Goal: Obtain resource: Download file/media

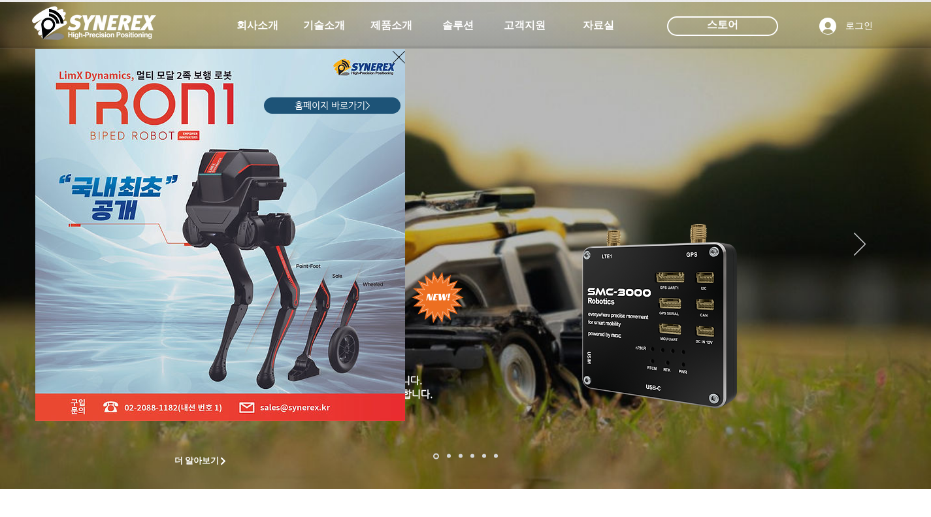
click at [399, 59] on icon "사이트로 돌아가기" at bounding box center [399, 57] width 12 height 16
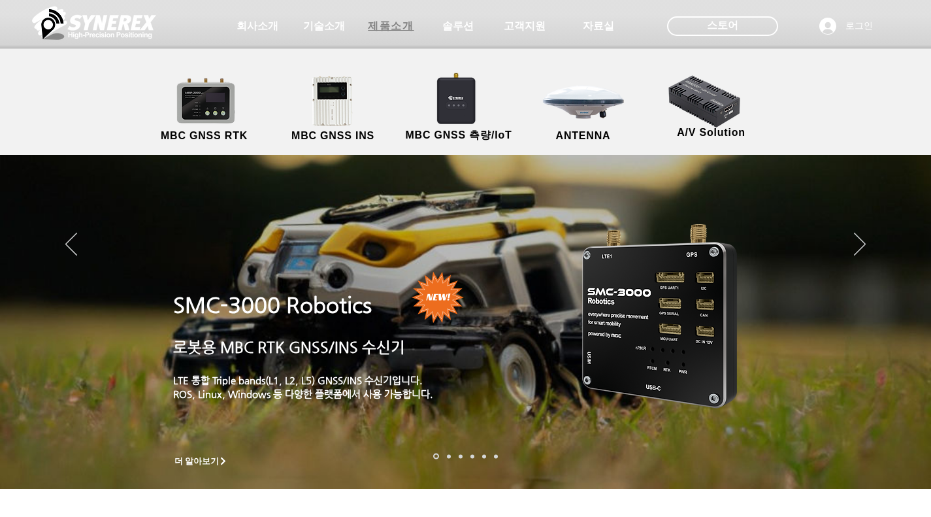
click at [389, 20] on span "제품소개" at bounding box center [391, 27] width 46 height 14
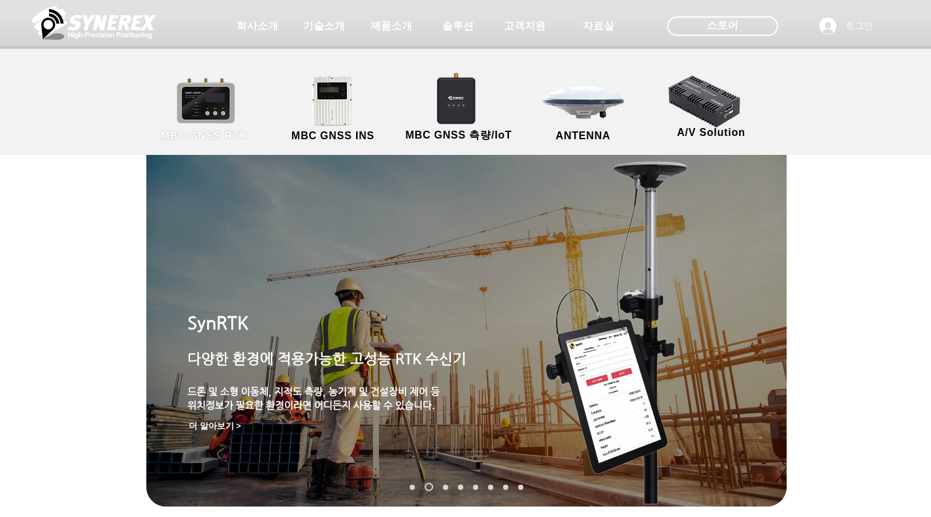
click at [213, 99] on link "MBC GNSS RTK" at bounding box center [205, 109] width 118 height 69
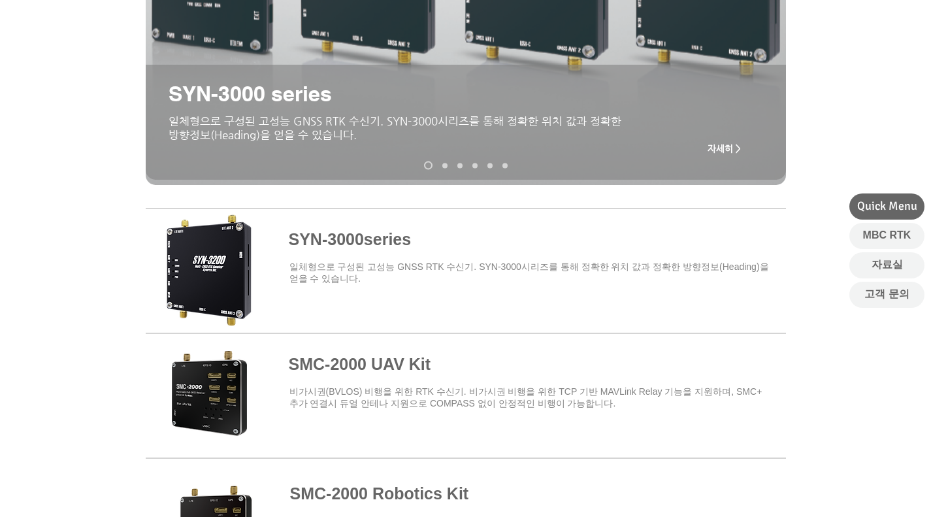
scroll to position [320, 0]
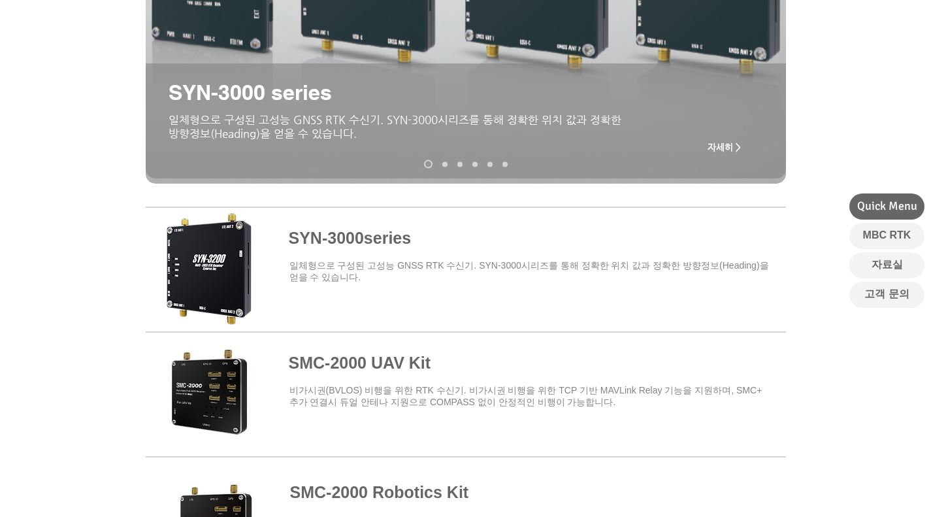
click at [376, 237] on span at bounding box center [466, 267] width 640 height 114
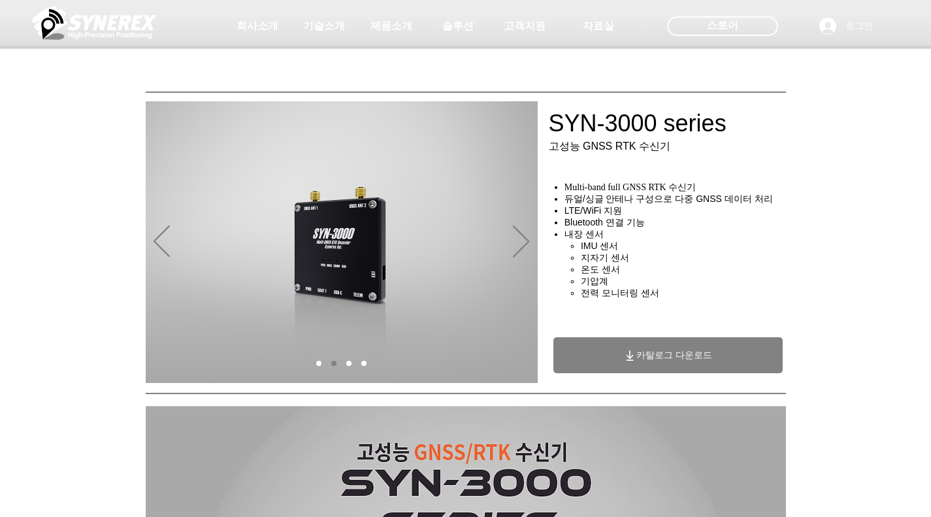
click at [689, 355] on span "카탈로그 다운로드" at bounding box center [667, 355] width 229 height 36
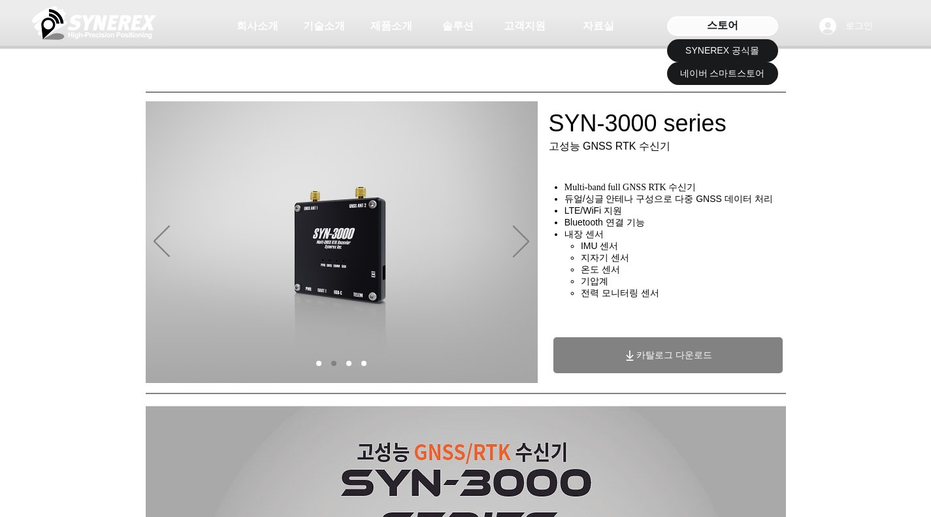
click at [747, 25] on div "스토어" at bounding box center [722, 26] width 111 height 20
click at [727, 55] on span "SYNEREX 공식몰" at bounding box center [722, 50] width 74 height 13
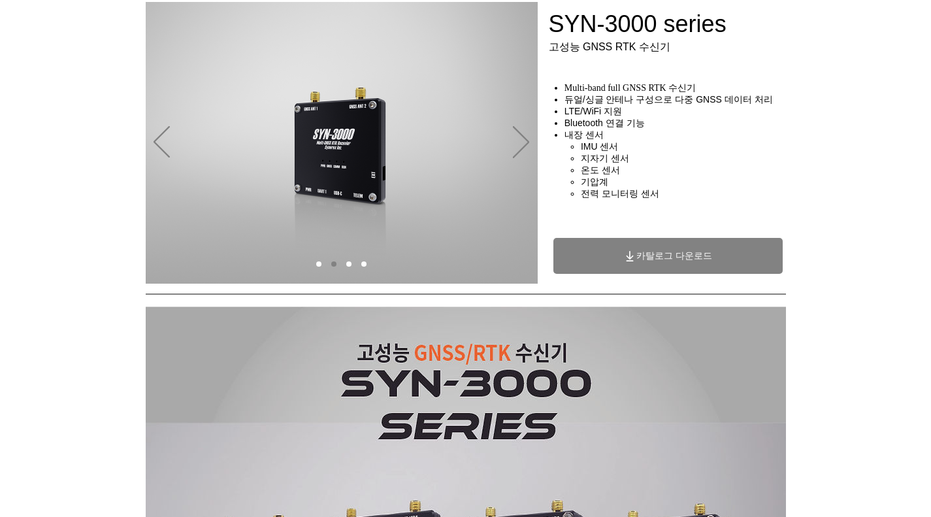
scroll to position [105, 0]
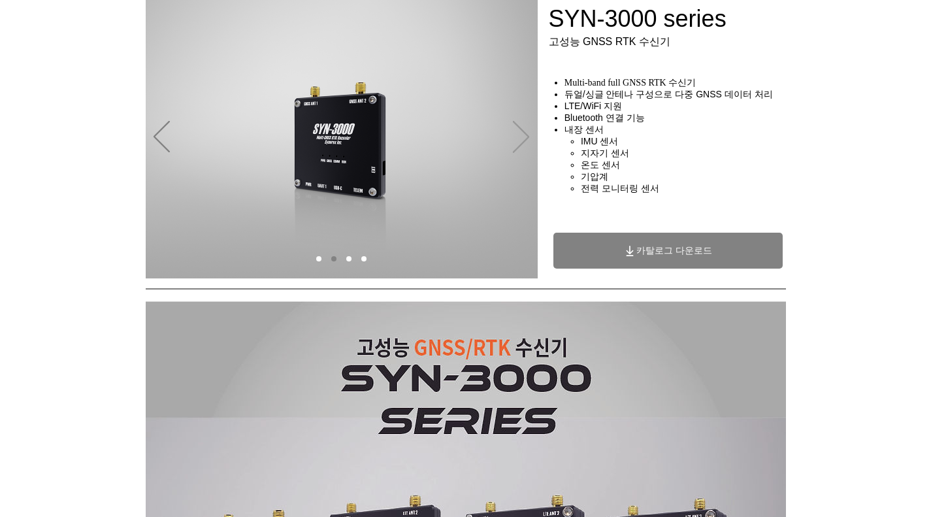
click at [525, 137] on icon "다음" at bounding box center [521, 137] width 16 height 32
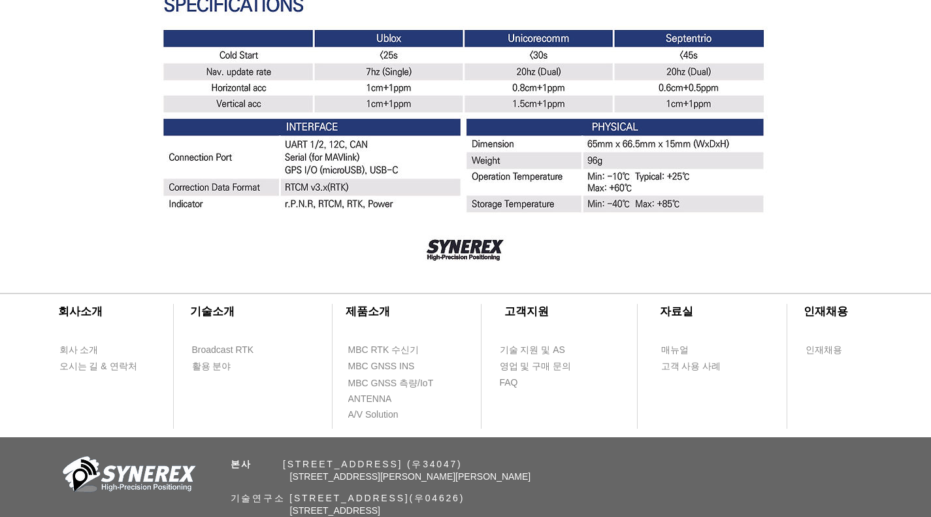
scroll to position [3731, 0]
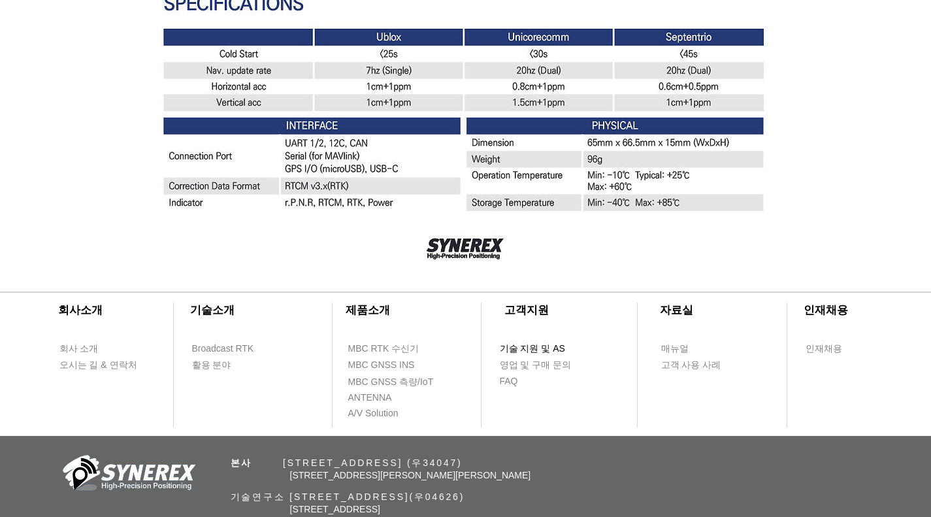
click at [529, 352] on span "기술 지원 및 AS" at bounding box center [532, 348] width 65 height 13
select select "******"
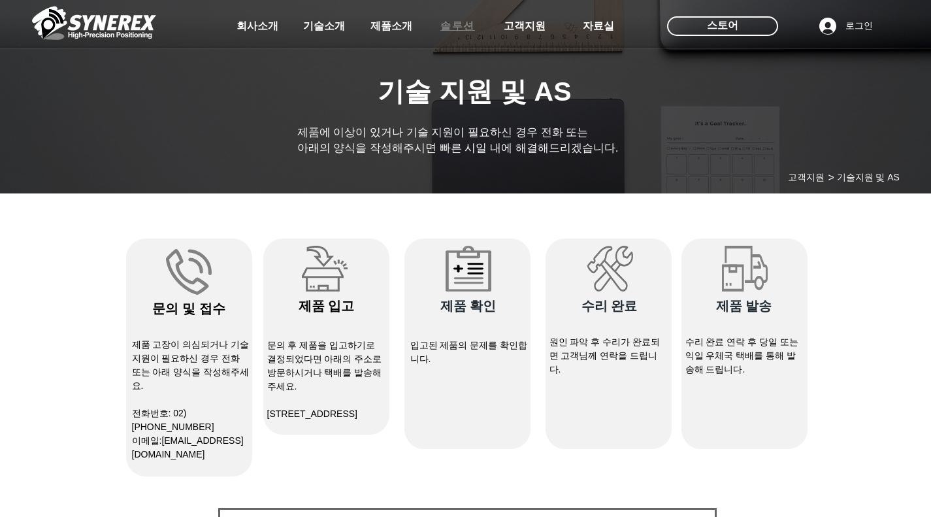
click at [456, 25] on span "솔루션" at bounding box center [457, 27] width 35 height 14
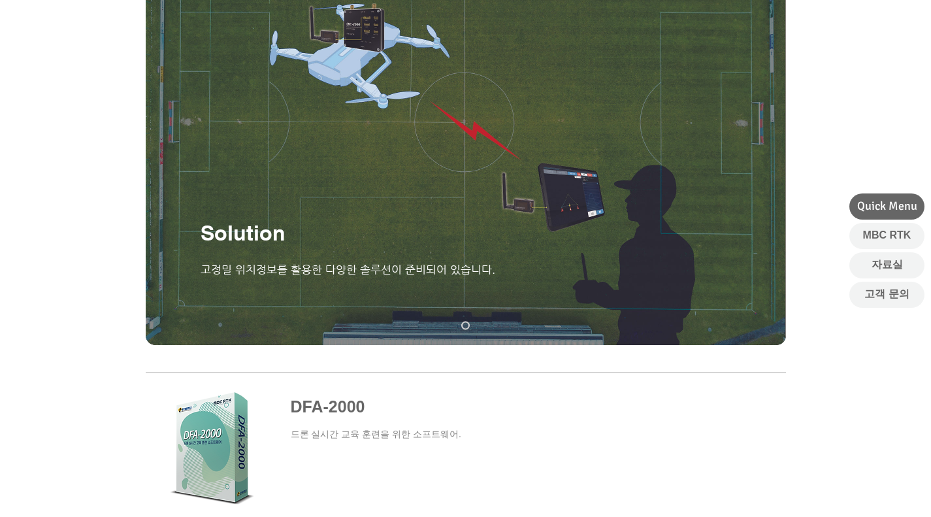
scroll to position [158, 0]
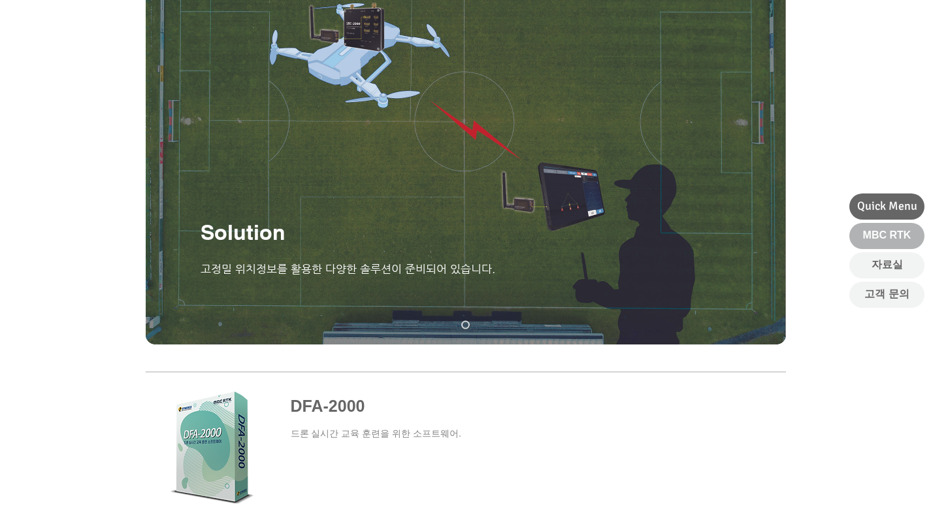
click at [875, 240] on span "MBC RTK" at bounding box center [887, 235] width 48 height 14
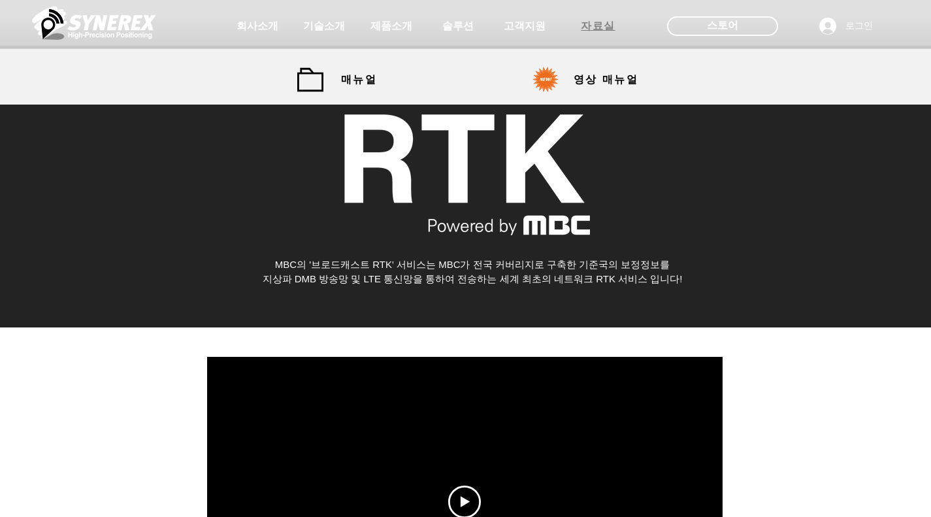
click at [594, 24] on span "자료실" at bounding box center [598, 27] width 35 height 14
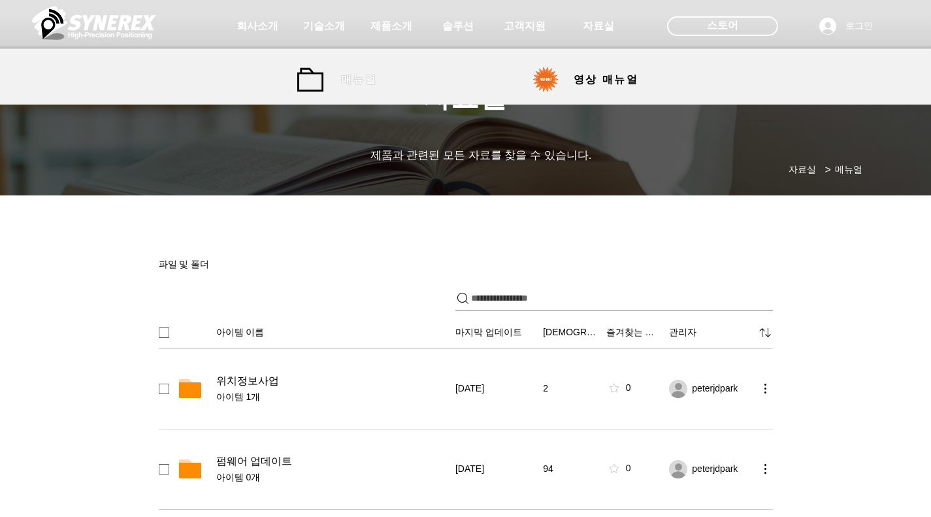
click at [351, 76] on span "매뉴얼" at bounding box center [359, 80] width 36 height 14
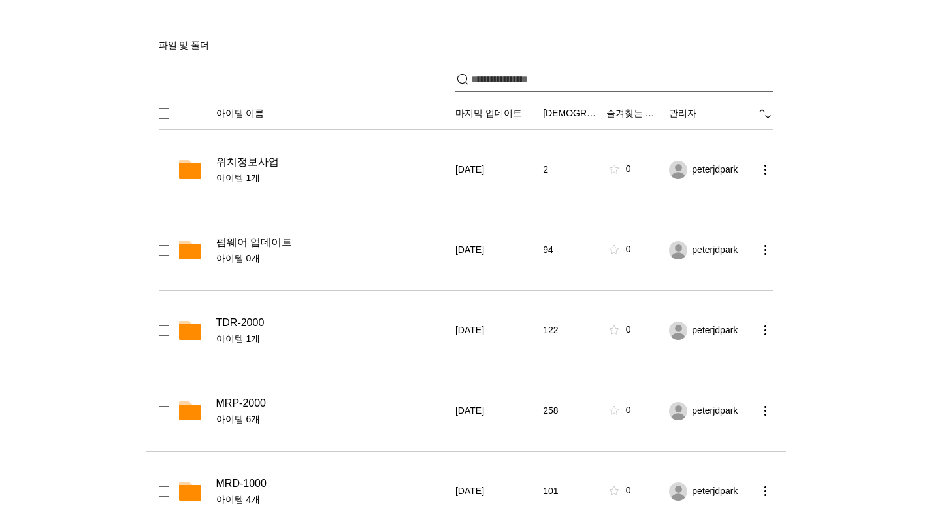
scroll to position [218, 0]
click at [263, 169] on span "위치정보사업" at bounding box center [247, 162] width 63 height 13
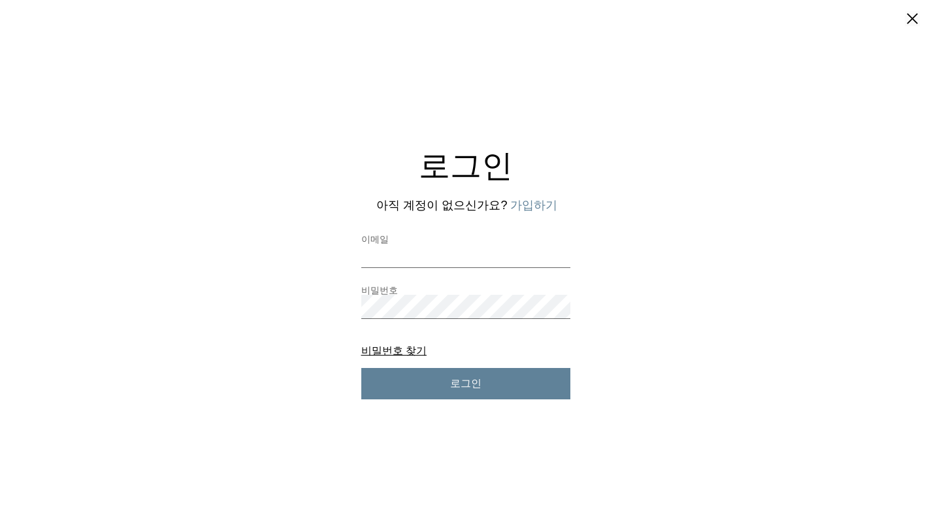
scroll to position [0, 0]
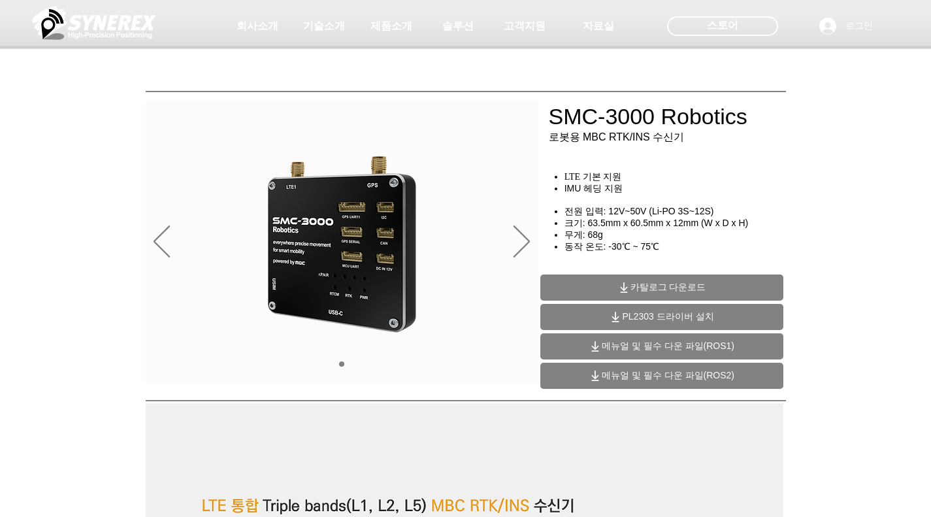
click at [664, 382] on span "메뉴얼 및 필수 다운 파일(ROS2)" at bounding box center [668, 376] width 133 height 12
